Goal: Information Seeking & Learning: Learn about a topic

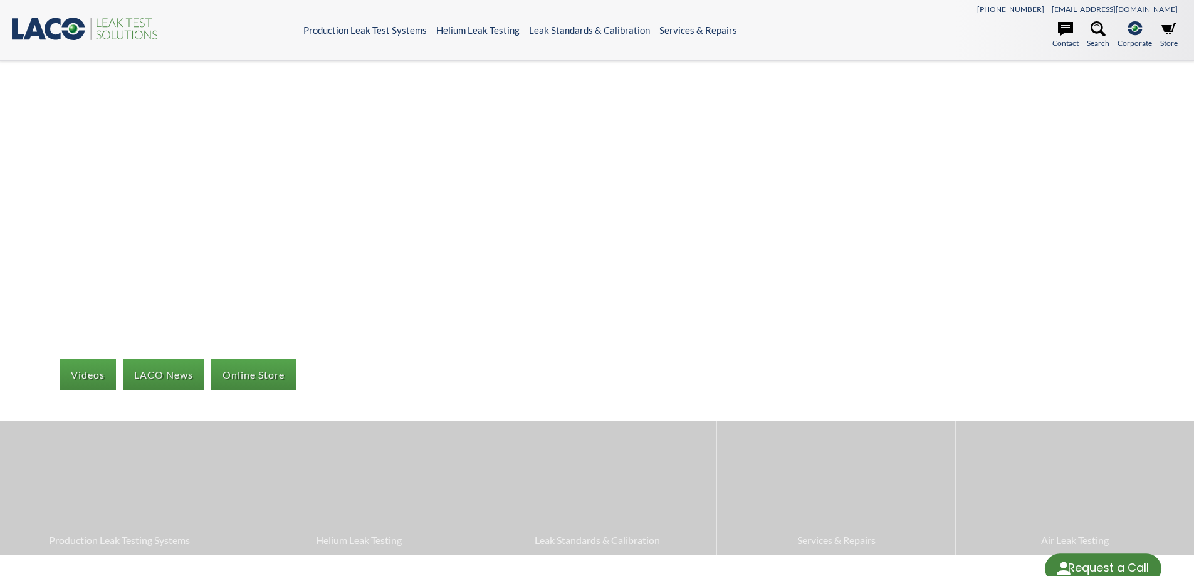
select select "Language Translate Widget"
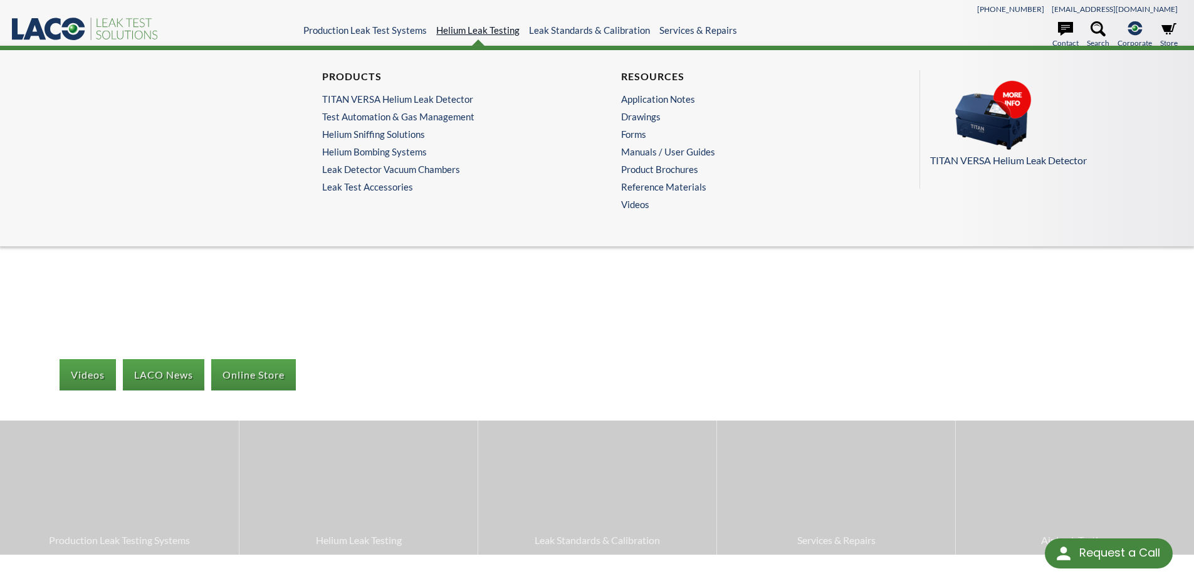
click at [484, 27] on link "Helium Leak Testing" at bounding box center [477, 29] width 83 height 11
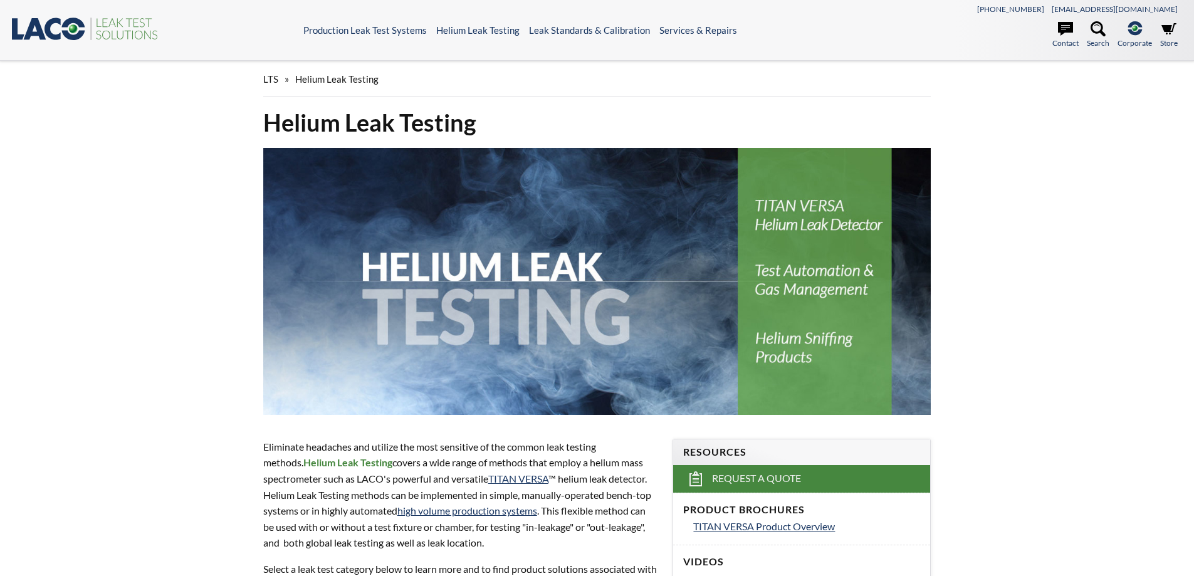
select select "Language Translate Widget"
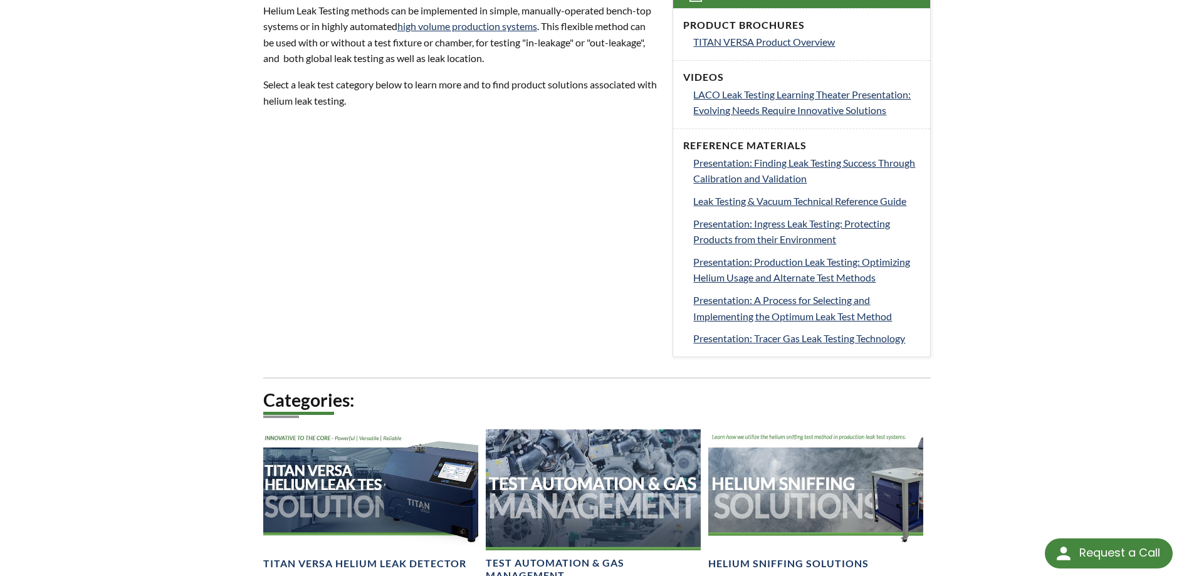
scroll to position [488, 0]
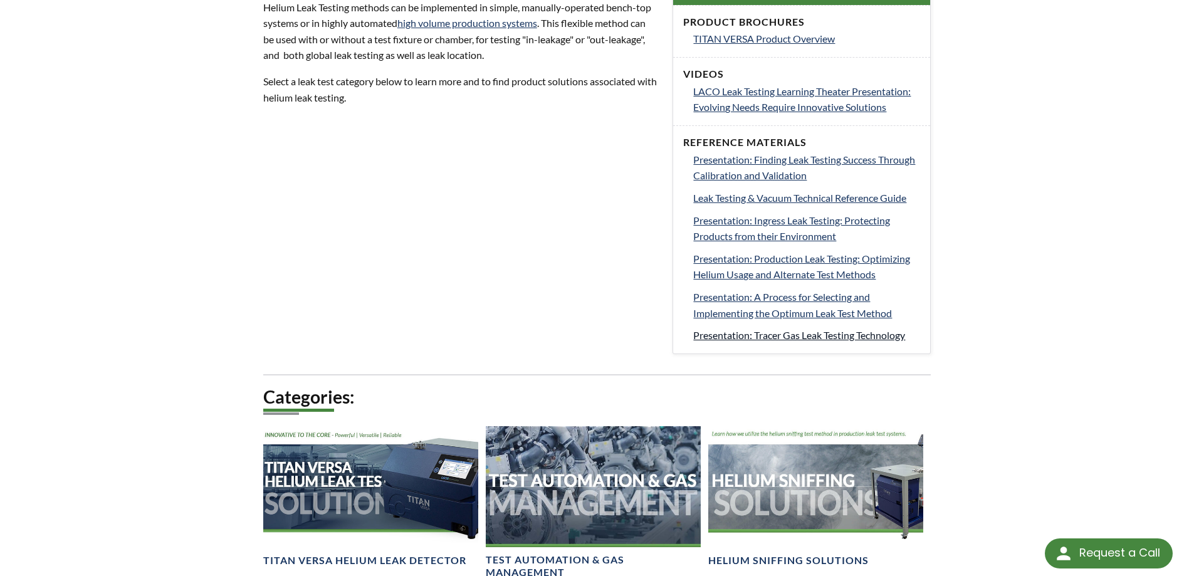
click at [794, 334] on span "Presentation: Tracer Gas Leak Testing Technology" at bounding box center [799, 335] width 212 height 12
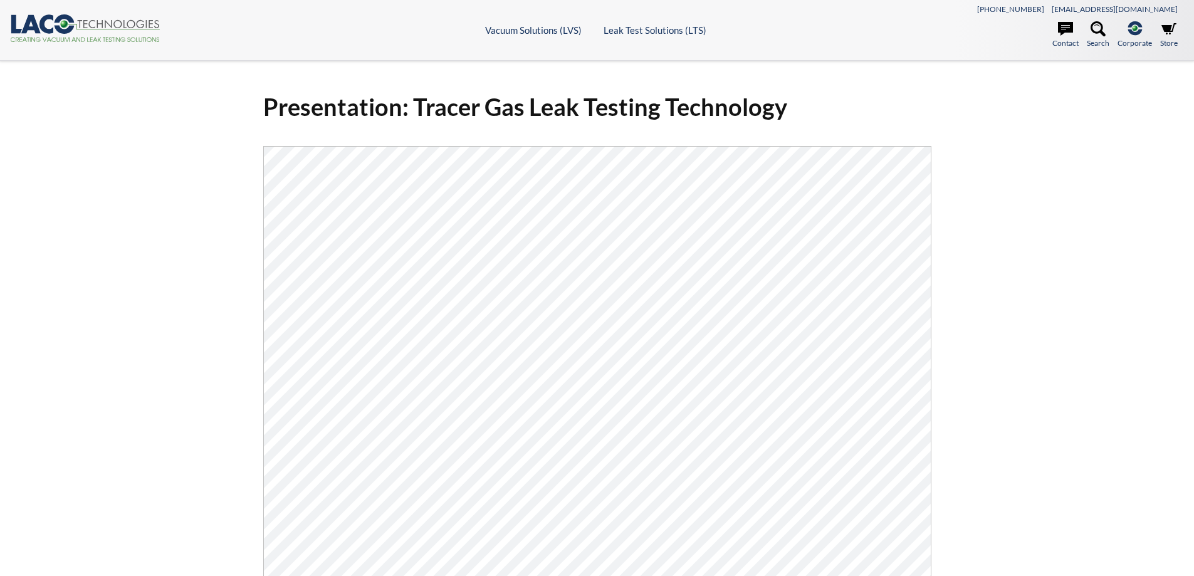
select select "Language Translate Widget"
